Goal: Navigation & Orientation: Understand site structure

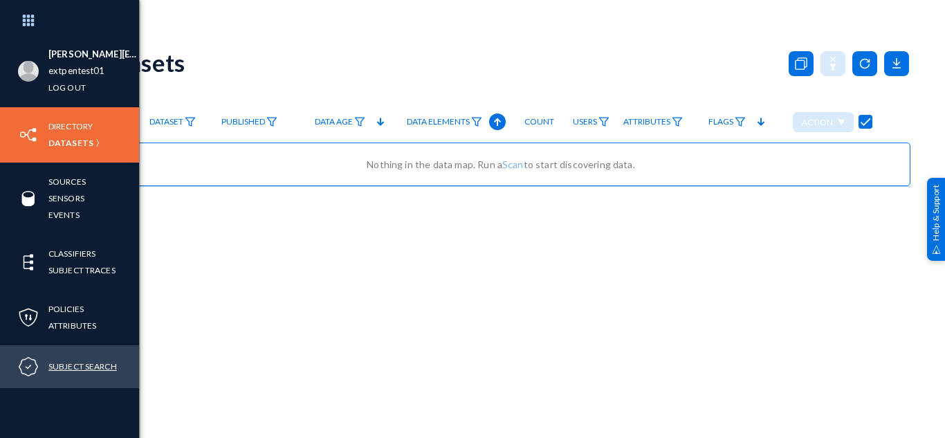
click at [98, 368] on link "Subject Search" at bounding box center [82, 367] width 69 height 16
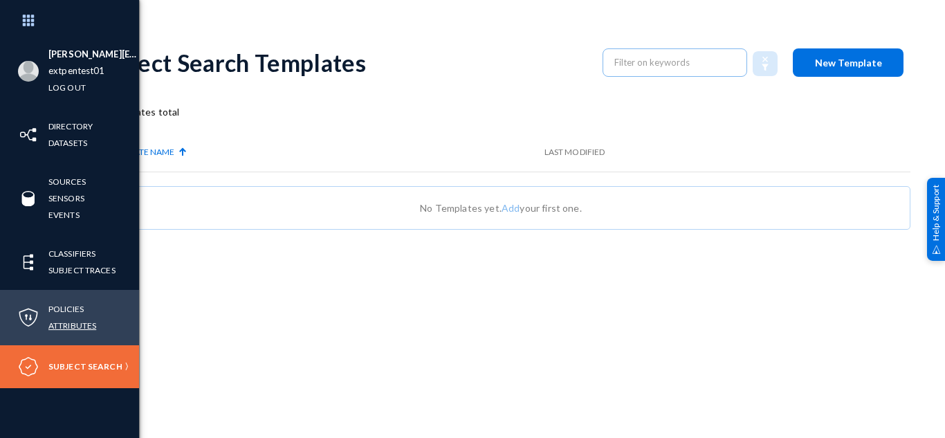
click at [74, 318] on link "Attributes" at bounding box center [72, 326] width 48 height 16
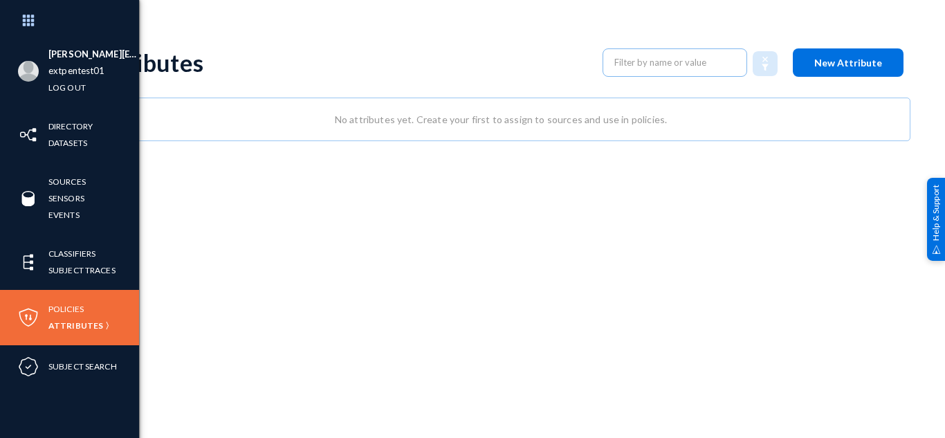
click at [64, 300] on div "Policies Attributes" at bounding box center [69, 317] width 139 height 55
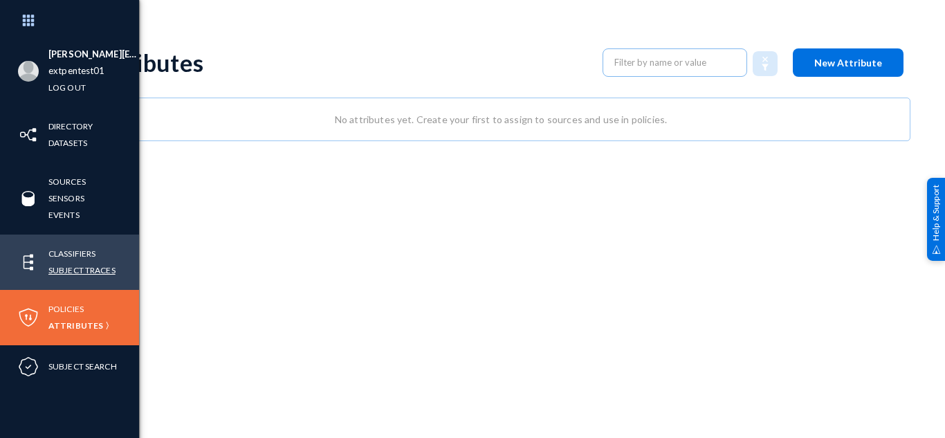
click at [79, 274] on link "Subject Traces" at bounding box center [81, 270] width 67 height 16
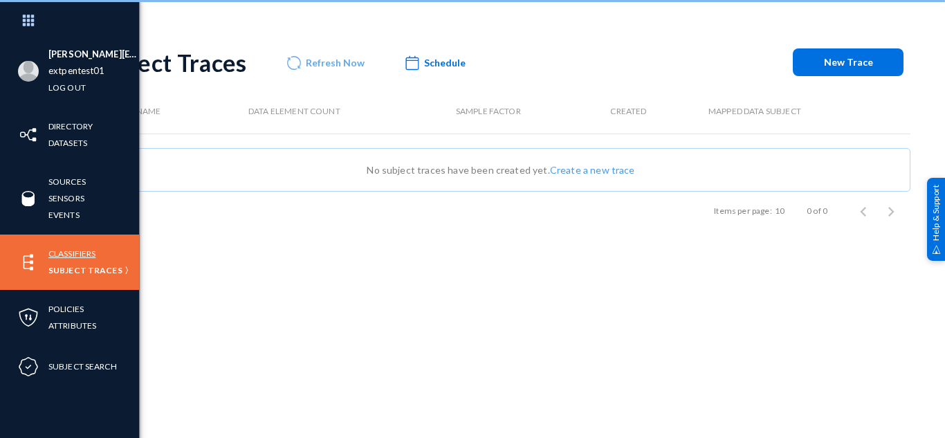
click at [69, 252] on link "Classifiers" at bounding box center [71, 254] width 47 height 16
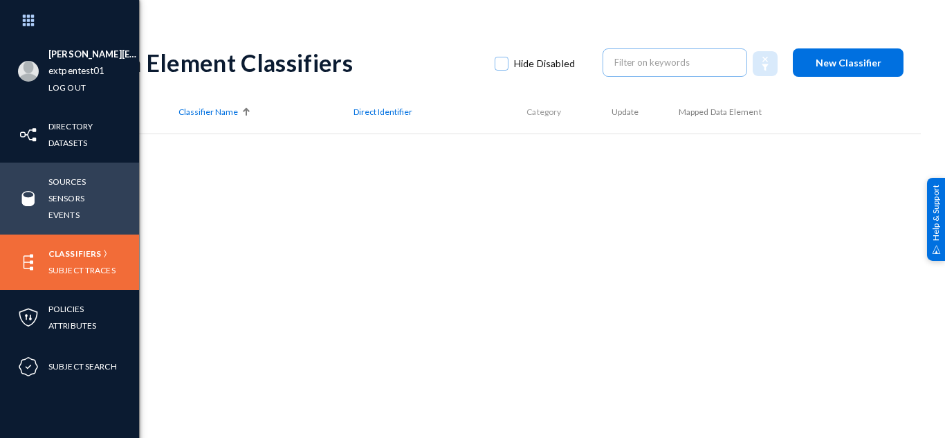
click at [48, 214] on div "Sources Sensors Events" at bounding box center [69, 199] width 139 height 72
click at [61, 200] on link "Sensors" at bounding box center [66, 198] width 36 height 16
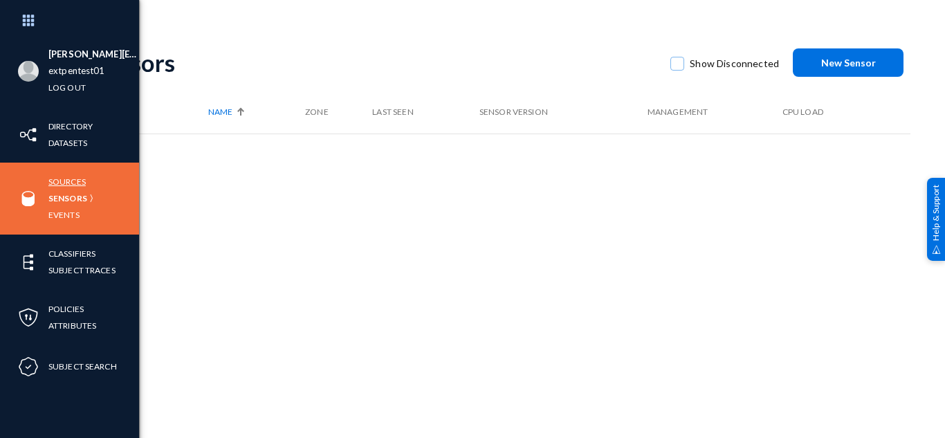
click at [65, 178] on link "Sources" at bounding box center [66, 182] width 37 height 16
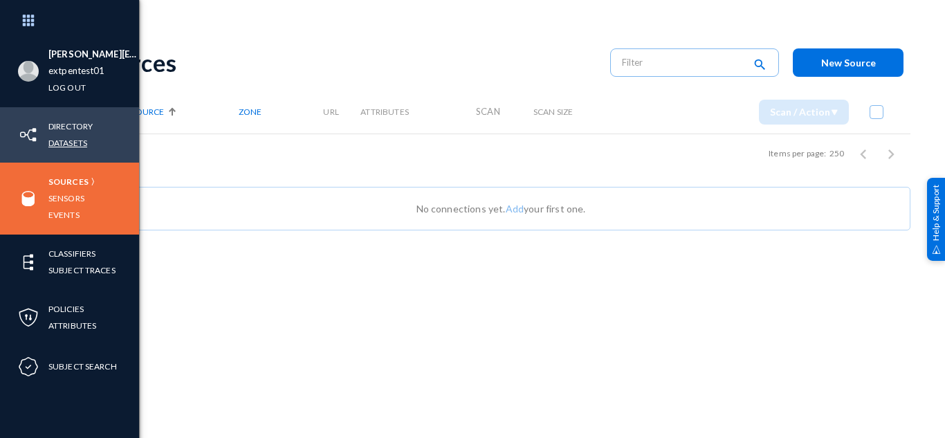
click at [69, 145] on link "Datasets" at bounding box center [67, 143] width 39 height 16
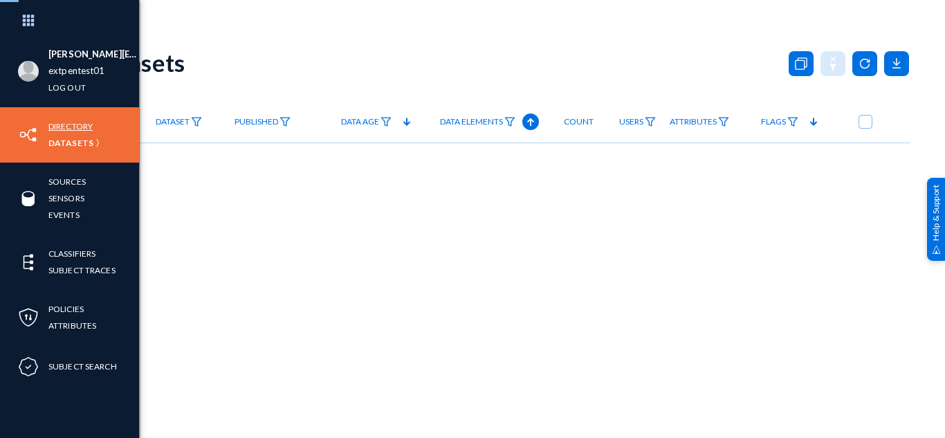
checkbox input "true"
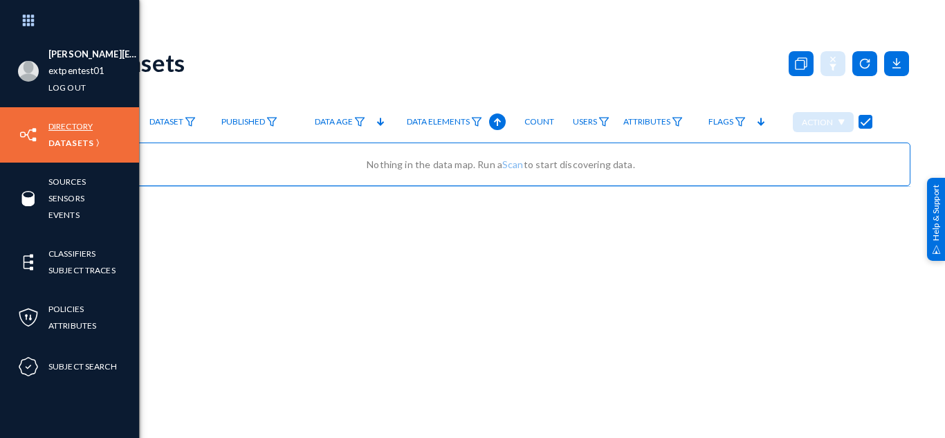
click at [69, 127] on link "Directory" at bounding box center [70, 126] width 44 height 16
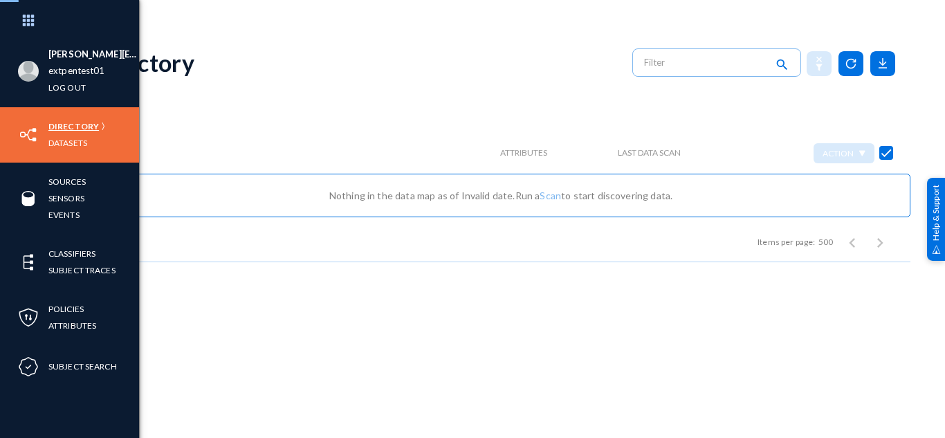
click at [69, 127] on link "Directory" at bounding box center [73, 126] width 51 height 16
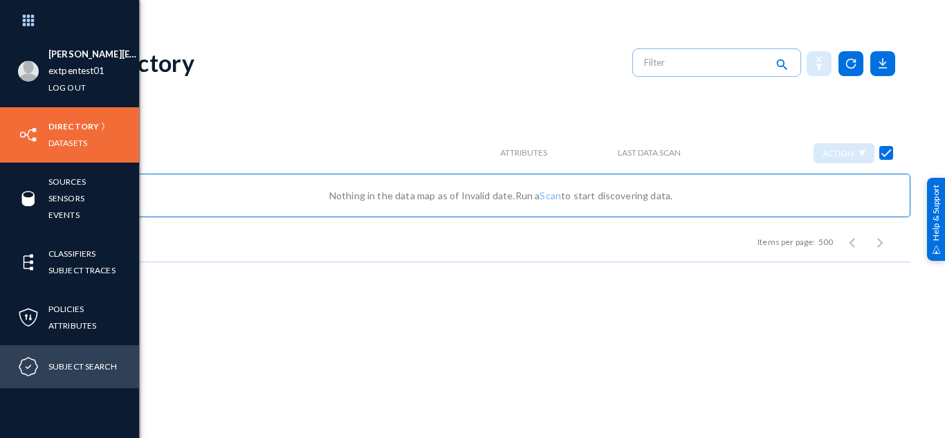
click at [82, 386] on div "Subject Search" at bounding box center [69, 366] width 139 height 43
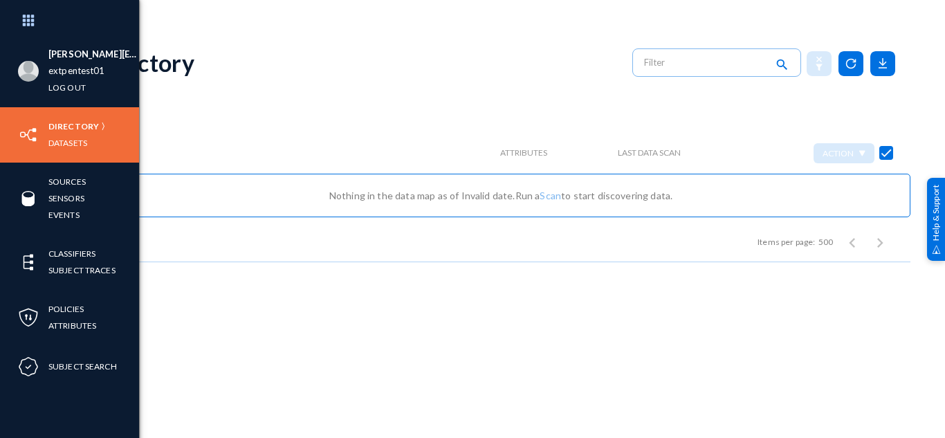
click at [78, 402] on div "[PERSON_NAME][EMAIL_ADDRESS][DOMAIN_NAME] extpentest01 Log out Directory Datase…" at bounding box center [69, 249] width 139 height 498
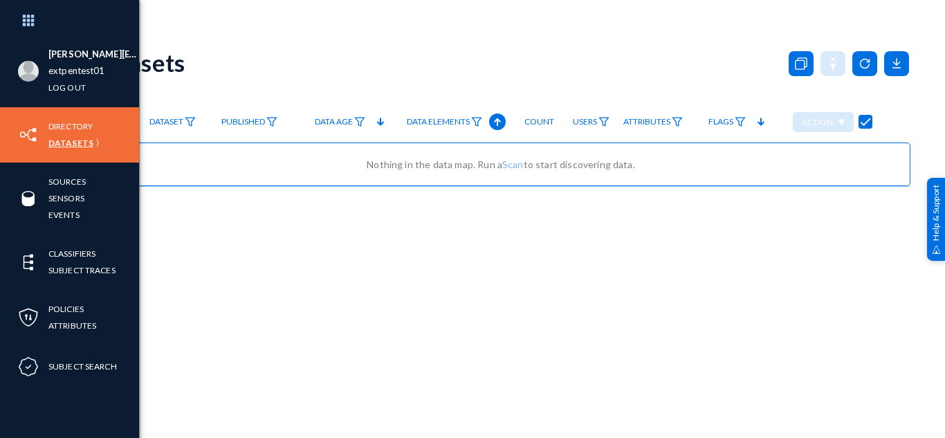
click at [65, 143] on link "Datasets" at bounding box center [70, 143] width 45 height 16
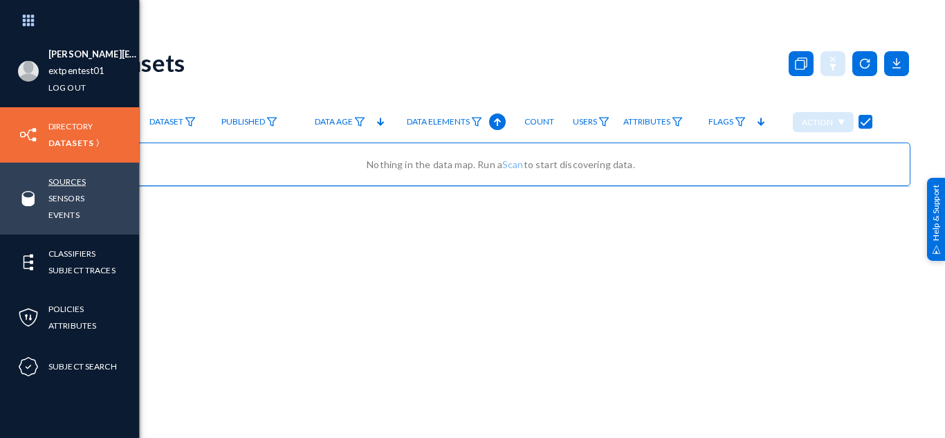
click at [66, 177] on link "Sources" at bounding box center [66, 182] width 37 height 16
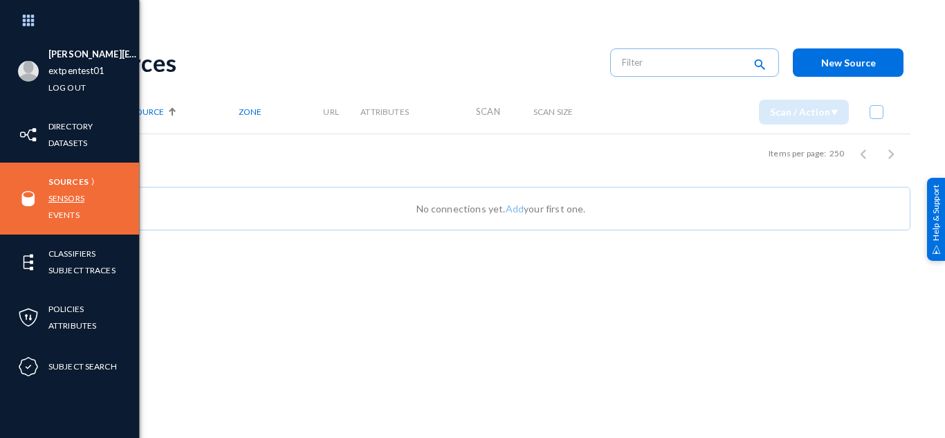
click at [73, 199] on link "Sensors" at bounding box center [66, 198] width 36 height 16
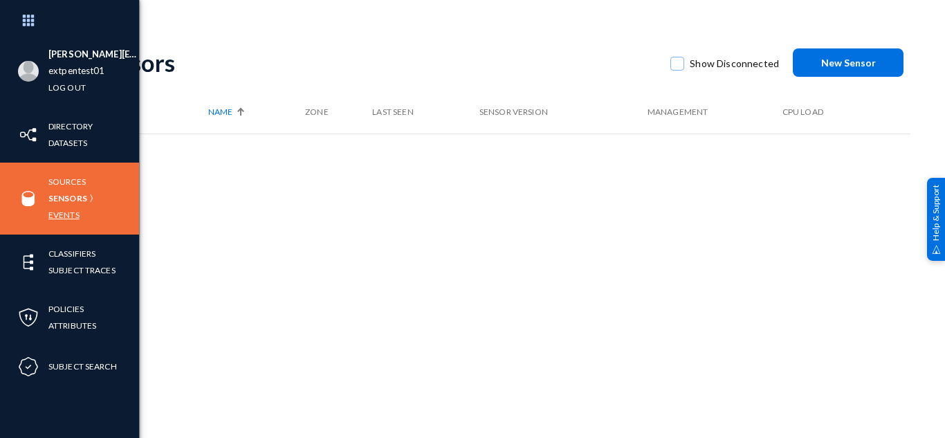
click at [69, 218] on link "Events" at bounding box center [63, 215] width 31 height 16
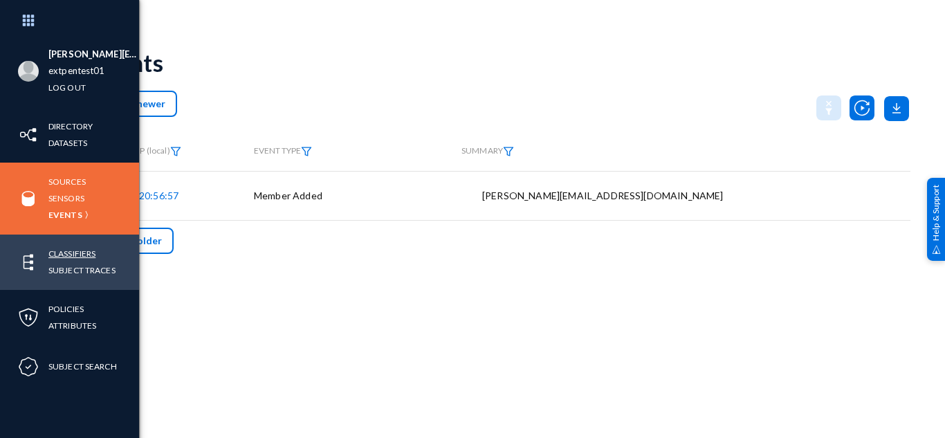
click at [77, 250] on link "Classifiers" at bounding box center [71, 254] width 47 height 16
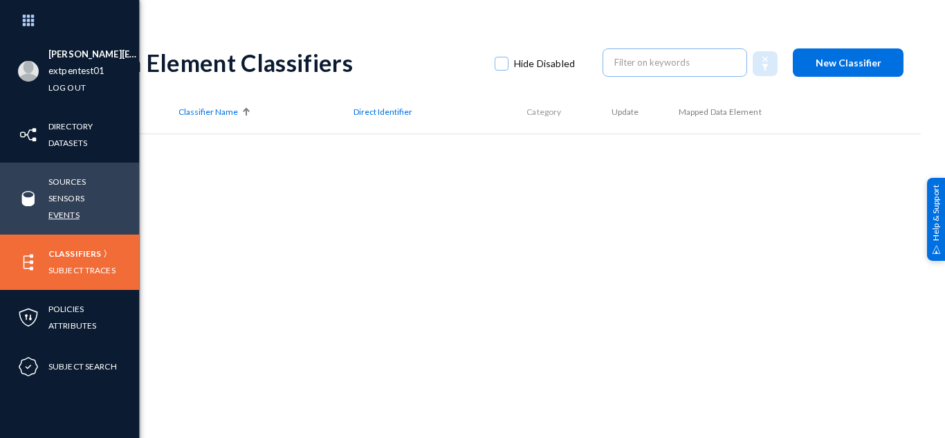
click at [76, 219] on link "Events" at bounding box center [63, 215] width 31 height 16
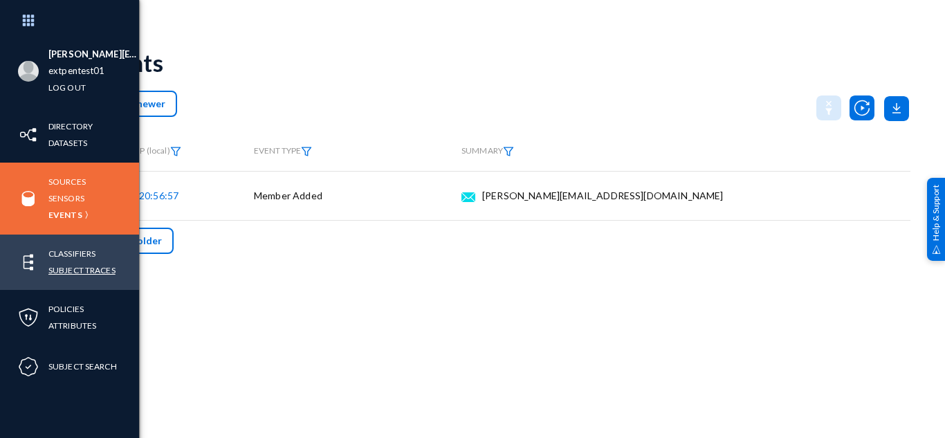
click at [64, 271] on link "Subject Traces" at bounding box center [81, 270] width 67 height 16
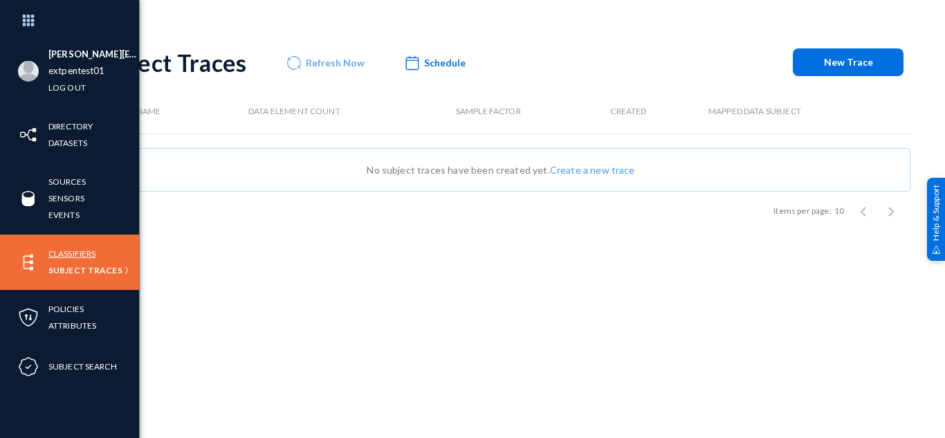
click at [67, 251] on link "Classifiers" at bounding box center [71, 254] width 47 height 16
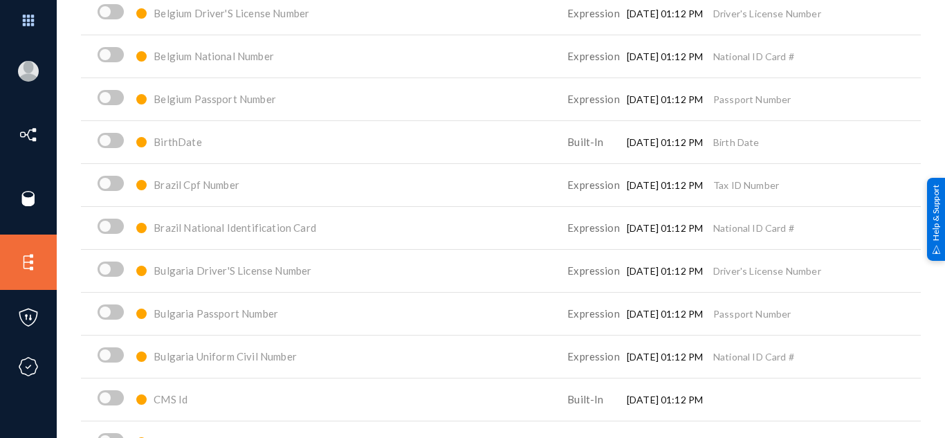
scroll to position [700, 0]
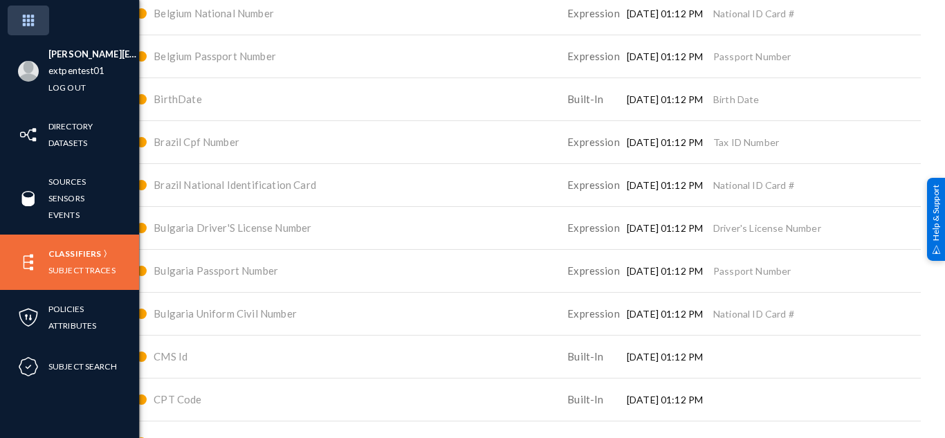
click at [37, 16] on img at bounding box center [29, 21] width 42 height 30
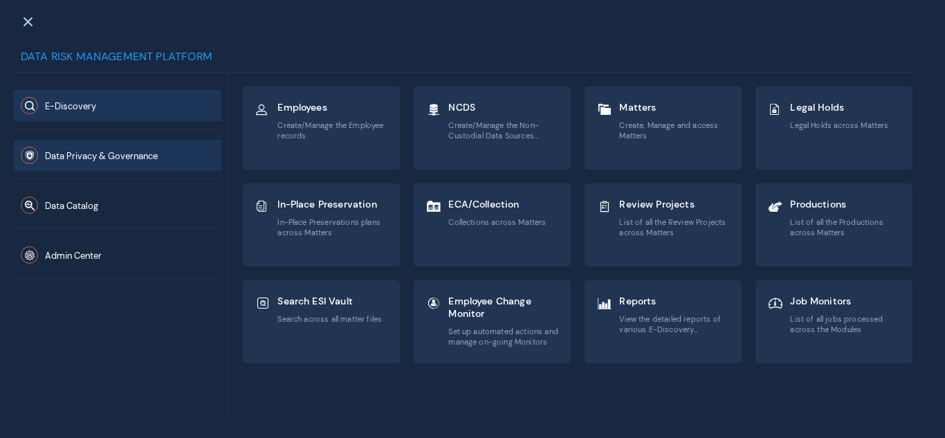
click at [147, 163] on button "Data Privacy & Governance" at bounding box center [118, 155] width 208 height 31
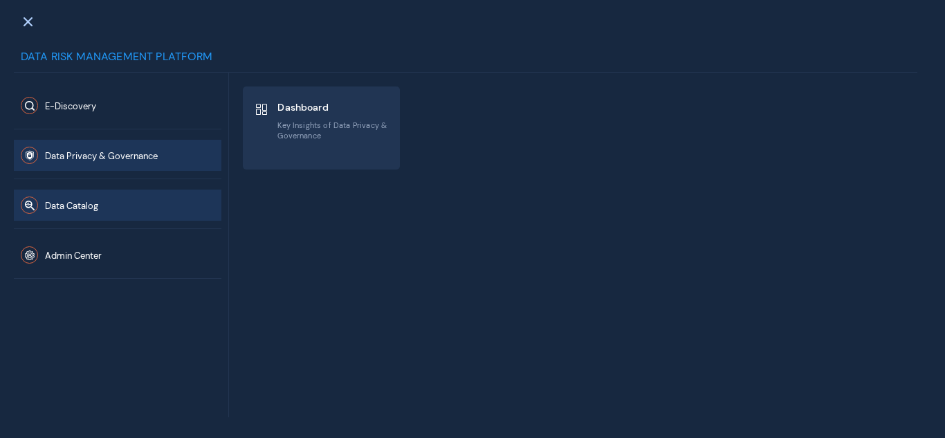
click at [105, 207] on button "Data Catalog" at bounding box center [118, 205] width 208 height 31
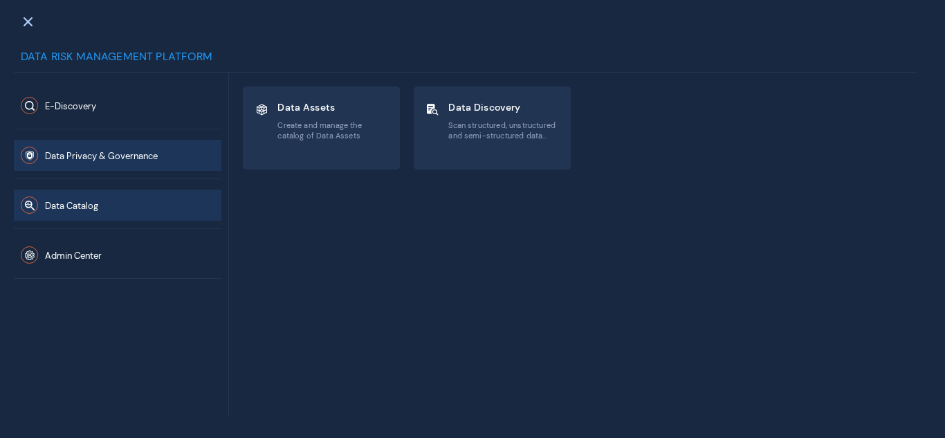
click at [98, 158] on span "Data Privacy & Governance" at bounding box center [101, 156] width 113 height 12
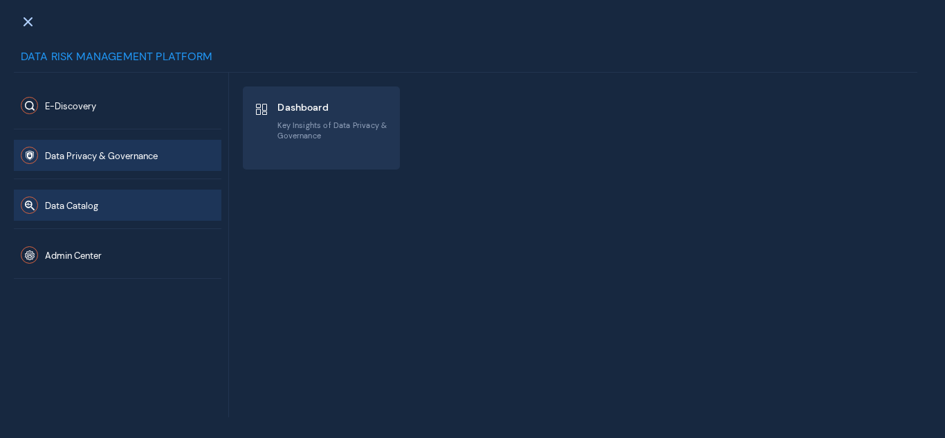
click at [79, 204] on span "Data Catalog" at bounding box center [71, 206] width 53 height 12
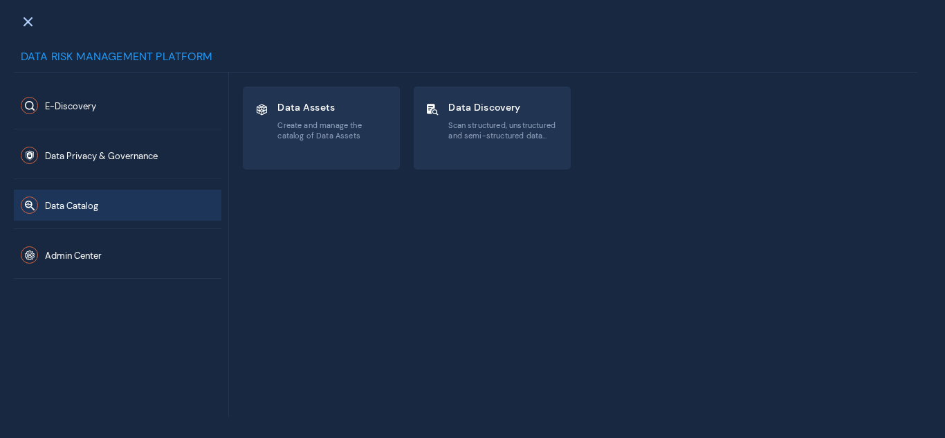
click at [296, 170] on mat-grid-list "Data Assets Create and manage the catalog of Data Assets Data Discovery Scan st…" at bounding box center [578, 245] width 670 height 317
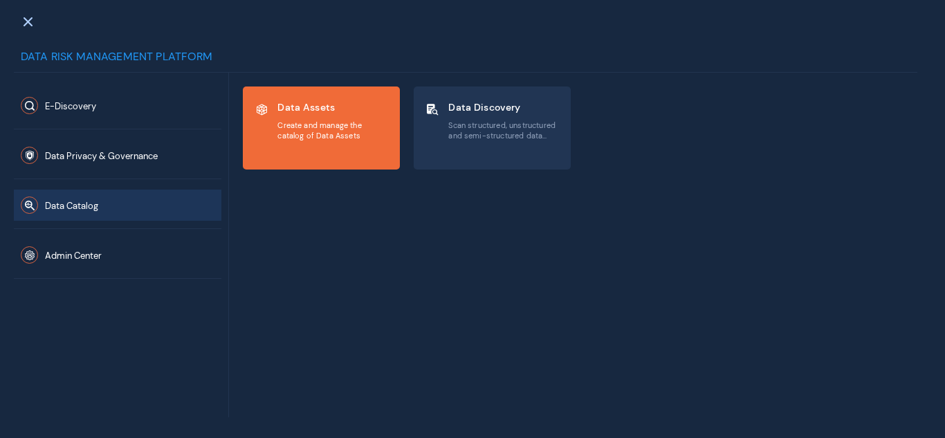
click at [313, 143] on div "Data Assets Create and manage the catalog of Data Assets" at bounding box center [333, 121] width 111 height 46
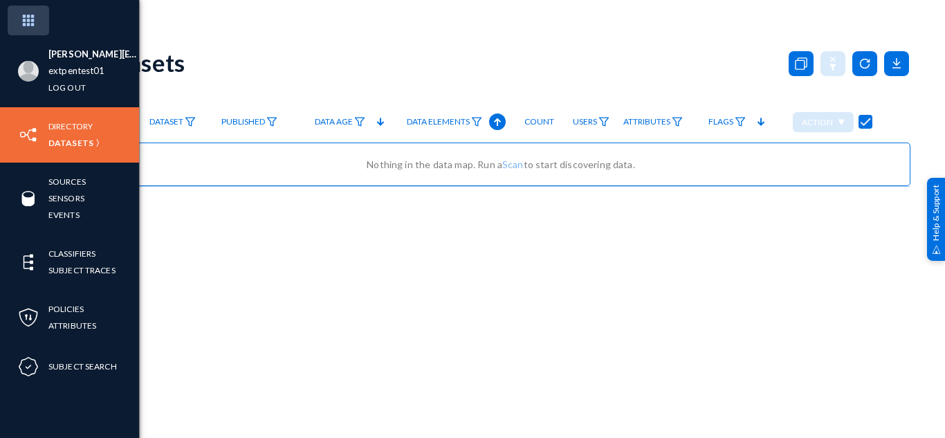
click at [15, 17] on img at bounding box center [29, 21] width 42 height 30
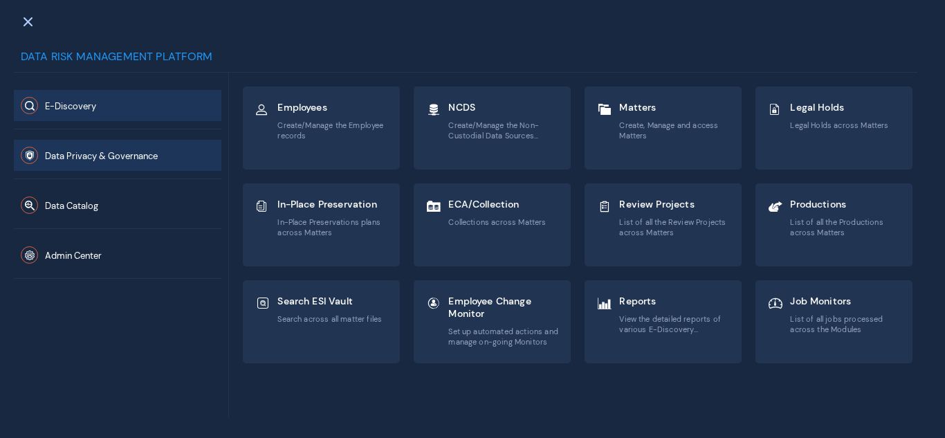
click at [125, 163] on button "Data Privacy & Governance" at bounding box center [118, 155] width 208 height 31
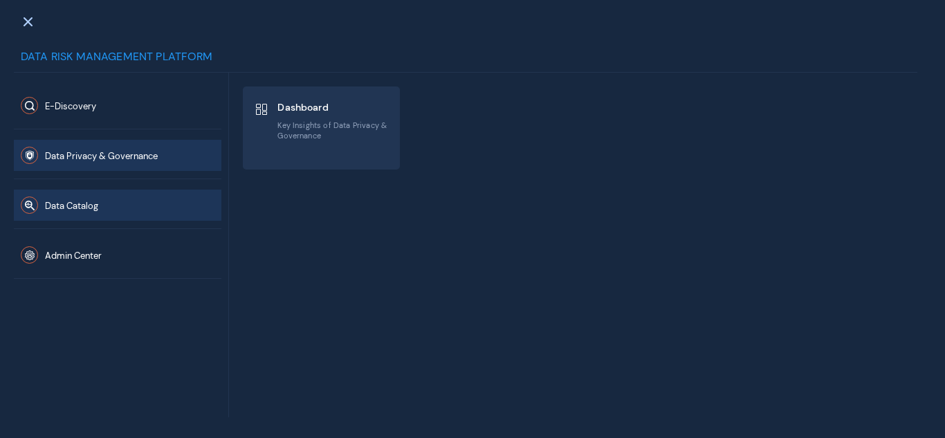
click at [148, 204] on button "Data Catalog" at bounding box center [118, 205] width 208 height 31
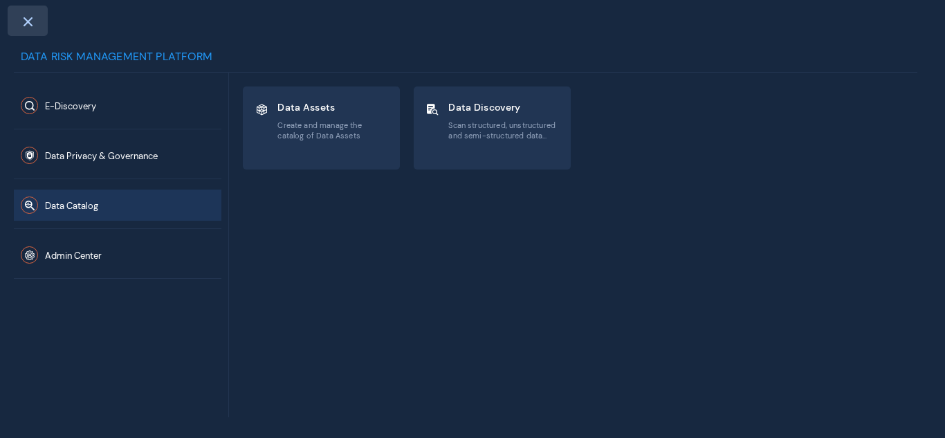
click at [37, 29] on div at bounding box center [28, 21] width 40 height 30
